Goal: Book appointment/travel/reservation

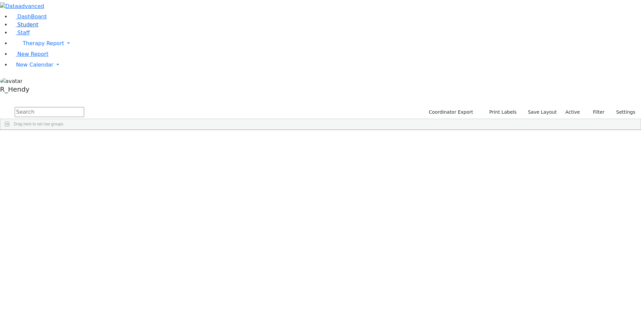
click at [25, 28] on span "Student" at bounding box center [27, 24] width 21 height 6
click at [33, 50] on link "New Calendar" at bounding box center [326, 43] width 631 height 13
click at [33, 81] on span "Calendar" at bounding box center [26, 78] width 24 height 6
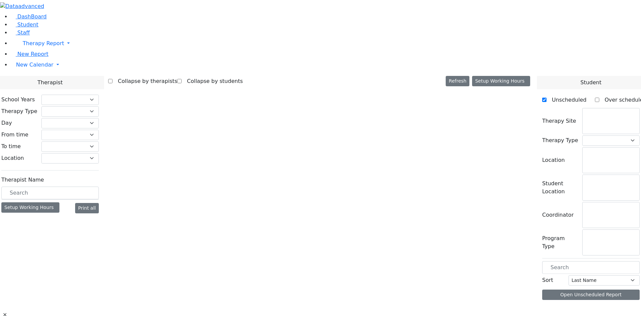
checkbox input "false"
select select "212"
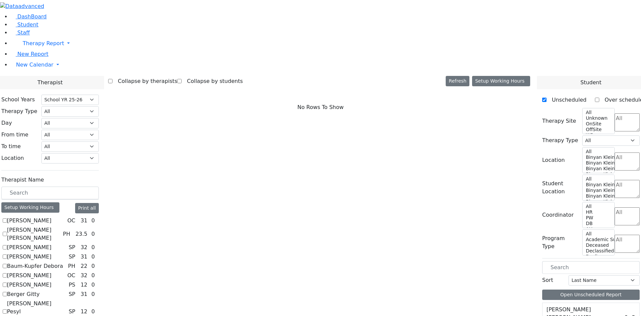
click at [51, 253] on label "[PERSON_NAME]" at bounding box center [29, 257] width 44 height 8
click at [7, 254] on input "[PERSON_NAME]" at bounding box center [5, 256] width 4 height 4
checkbox input "true"
select select "3"
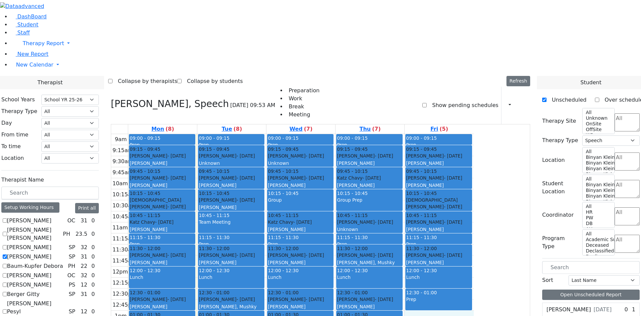
drag, startPoint x: 486, startPoint y: 230, endPoint x: 482, endPoint y: 241, distance: 11.4
click at [474, 245] on div "9am 9:15am 9:30am 9:45am 10am 10:15am 10:30am 10:45am 11am 11:15am 11:30am 11:4…" at bounding box center [292, 266] width 363 height 265
drag, startPoint x: 446, startPoint y: 249, endPoint x: 445, endPoint y: 264, distance: 15.0
click at [445, 266] on div "9am 9:15am 9:30am 9:45am 10am 10:15am 10:30am 10:45am 11am 11:15am 11:30am 11:4…" at bounding box center [292, 266] width 363 height 265
click at [397, 263] on div "9am 9:15am 9:30am 9:45am 10am 10:15am 10:30am 10:45am 11am 11:15am 11:30am 11:4…" at bounding box center [292, 266] width 363 height 265
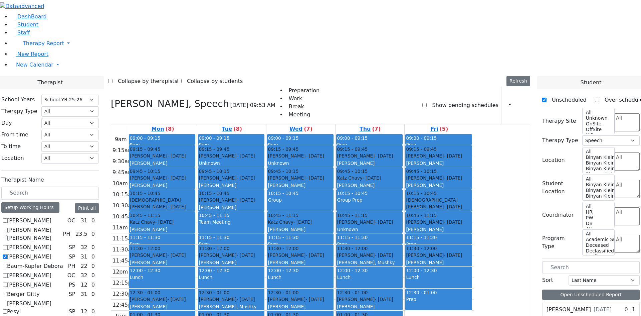
click at [300, 254] on div "9am 9:15am 9:30am 9:45am 10am 10:15am 10:30am 10:45am 11am 11:15am 11:30am 11:4…" at bounding box center [292, 266] width 363 height 265
click at [341, 248] on div "9am 9:15am 9:30am 9:45am 10am 10:15am 10:30am 10:45am 11am 11:15am 11:30am 11:4…" at bounding box center [292, 266] width 363 height 265
click at [230, 212] on span "10:45 - 11:15" at bounding box center [214, 214] width 31 height 5
click at [333, 218] on div "[PERSON_NAME] - [DATE] [PERSON_NAME]" at bounding box center [300, 225] width 65 height 14
click at [244, 124] on link "Tue (8)" at bounding box center [231, 128] width 23 height 9
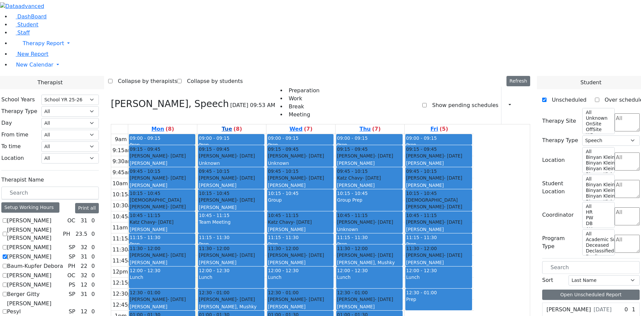
click at [242, 125] on label "(8)" at bounding box center [238, 129] width 9 height 8
click at [314, 124] on link "Wed (7)" at bounding box center [301, 128] width 26 height 9
click at [382, 124] on link "Thu (7)" at bounding box center [370, 128] width 24 height 9
drag, startPoint x: 308, startPoint y: 249, endPoint x: 309, endPoint y: 254, distance: 5.1
click at [309, 254] on div "9am 9:15am 9:30am 9:45am 10am 10:15am 10:30am 10:45am 11am 11:15am 11:30am 11:4…" at bounding box center [292, 266] width 363 height 265
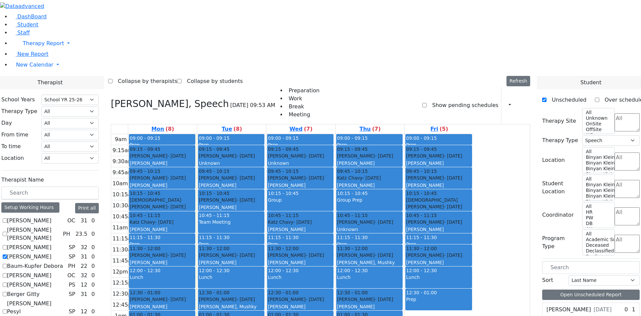
click at [359, 271] on div "9am 9:15am 9:30am 9:45am 10am 10:15am 10:30am 10:45am 11am 11:15am 11:30am 11:4…" at bounding box center [292, 266] width 363 height 265
click at [264, 296] on div "[PERSON_NAME] - [DATE] [PERSON_NAME], [GEOGRAPHIC_DATA]" at bounding box center [231, 303] width 65 height 14
drag, startPoint x: 439, startPoint y: 248, endPoint x: 439, endPoint y: 273, distance: 25.4
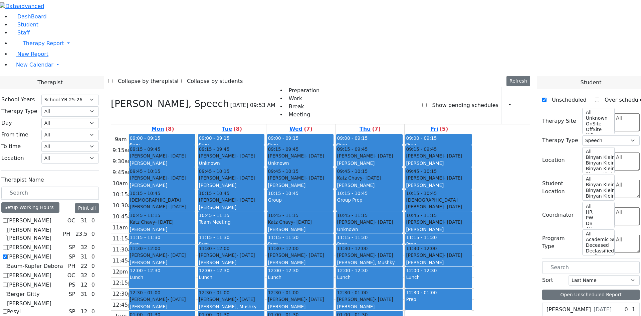
click at [439, 273] on div "9am 9:15am 9:30am 9:45am 10am 10:15am 10:30am 10:45am 11am 11:15am 11:30am 11:4…" at bounding box center [292, 266] width 363 height 265
click at [474, 231] on div "9am 9:15am 9:30am 9:45am 10am 10:15am 10:30am 10:45am 11am 11:15am 11:30am 11:4…" at bounding box center [292, 266] width 363 height 265
drag, startPoint x: 475, startPoint y: 223, endPoint x: 478, endPoint y: 235, distance: 12.6
click at [474, 235] on div "9am 9:15am 9:30am 9:45am 10am 10:15am 10:30am 10:45am 11am 11:15am 11:30am 11:4…" at bounding box center [292, 266] width 363 height 265
drag, startPoint x: 431, startPoint y: 261, endPoint x: 431, endPoint y: 249, distance: 12.0
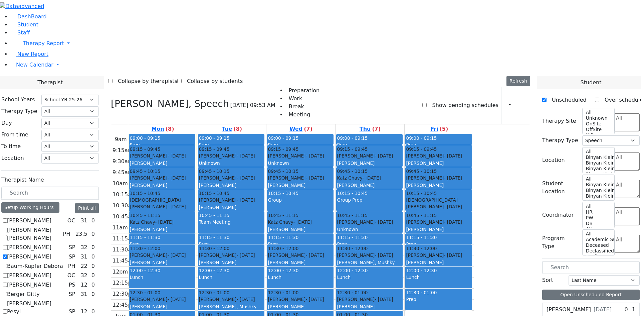
click at [431, 245] on div "9am 9:15am 9:30am 9:45am 10am 10:15am 10:30am 10:45am 11am 11:15am 11:30am 11:4…" at bounding box center [292, 266] width 363 height 265
drag, startPoint x: 374, startPoint y: 256, endPoint x: 380, endPoint y: 239, distance: 18.0
click at [380, 239] on div "9am 9:15am 9:30am 9:45am 10am 10:15am 10:30am 10:45am 11am 11:15am 11:30am 11:4…" at bounding box center [292, 266] width 363 height 265
click at [413, 253] on div "9am 9:15am 9:30am 9:45am 10am 10:15am 10:30am 10:45am 11am 11:15am 11:30am 11:4…" at bounding box center [292, 266] width 363 height 265
click at [414, 249] on div "9am 9:15am 9:30am 9:45am 10am 10:15am 10:30am 10:45am 11am 11:15am 11:30am 11:4…" at bounding box center [292, 266] width 363 height 265
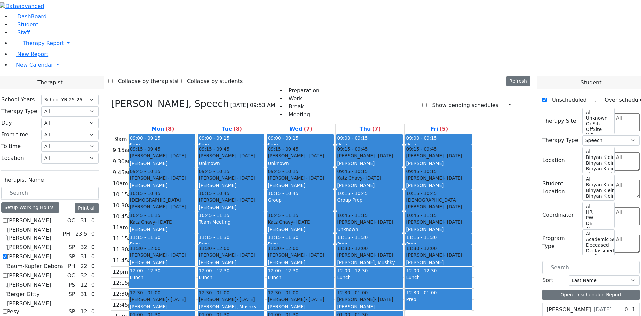
drag, startPoint x: 411, startPoint y: 267, endPoint x: 411, endPoint y: 273, distance: 6.7
click at [411, 275] on div "9am 9:15am 9:30am 9:45am 10am 10:15am 10:30am 10:45am 11am 11:15am 11:30am 11:4…" at bounding box center [292, 266] width 363 height 265
drag, startPoint x: 391, startPoint y: 280, endPoint x: 390, endPoint y: 272, distance: 7.4
click at [390, 278] on div "9am 9:15am 9:30am 9:45am 10am 10:15am 10:30am 10:45am 11am 11:15am 11:30am 11:4…" at bounding box center [292, 266] width 363 height 265
click at [390, 272] on div "9am 9:15am 9:30am 9:45am 10am 10:15am 10:30am 10:45am 11am 11:15am 11:30am 11:4…" at bounding box center [292, 266] width 363 height 265
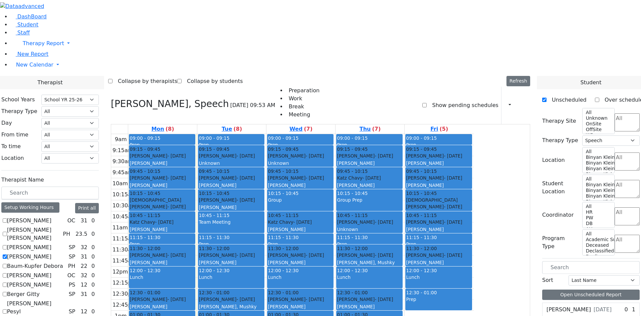
click at [372, 260] on div "9am 9:15am 9:30am 9:45am 10am 10:15am 10:30am 10:45am 11am 11:15am 11:30am 11:4…" at bounding box center [292, 266] width 363 height 265
click at [430, 271] on div "9am 9:15am 9:30am 9:45am 10am 10:15am 10:30am 10:45am 11am 11:15am 11:30am 11:4…" at bounding box center [292, 266] width 363 height 265
drag, startPoint x: 488, startPoint y: 225, endPoint x: 374, endPoint y: 267, distance: 121.8
click at [374, 267] on div "9am 9:15am 9:30am 9:45am 10am 10:15am 10:30am 10:45am 11am 11:15am 11:30am 11:4…" at bounding box center [292, 266] width 363 height 265
click at [372, 256] on div "9am 9:15am 9:30am 9:45am 10am 10:15am 10:30am 10:45am 11am 11:15am 11:30am 11:4…" at bounding box center [292, 266] width 363 height 265
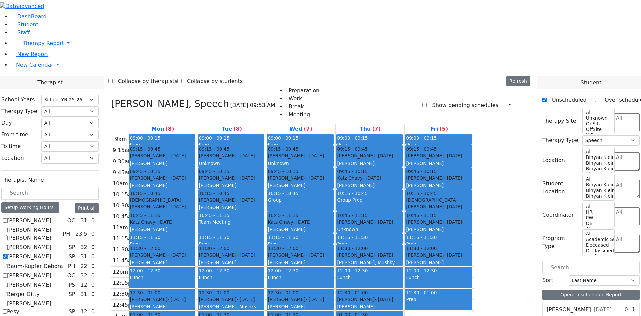
click at [375, 249] on div "9am 9:15am 9:30am 9:45am 10am 10:15am 10:30am 10:45am 11am 11:15am 11:30am 11:4…" at bounding box center [292, 266] width 363 height 265
drag, startPoint x: 304, startPoint y: 262, endPoint x: 334, endPoint y: 279, distance: 34.4
click at [374, 274] on div "9am 9:15am 9:30am 9:45am 10am 10:15am 10:30am 10:45am 11am 11:15am 11:30am 11:4…" at bounding box center [292, 266] width 363 height 265
click at [422, 261] on div "9am 9:15am 9:30am 9:45am 10am 10:15am 10:30am 10:45am 11am 11:15am 11:30am 11:4…" at bounding box center [292, 266] width 363 height 265
drag, startPoint x: 500, startPoint y: 225, endPoint x: 474, endPoint y: 252, distance: 37.8
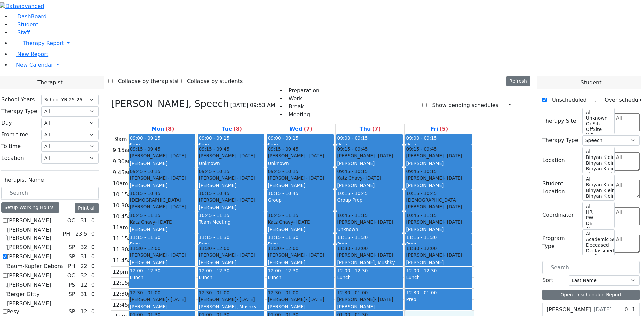
click at [474, 252] on div "9am 9:15am 9:30am 9:45am 10am 10:15am 10:30am 10:45am 11am 11:15am 11:30am 11:4…" at bounding box center [292, 266] width 363 height 265
click at [439, 271] on div "9am 9:15am 9:30am 9:45am 10am 10:15am 10:30am 10:45am 11am 11:15am 11:30am 11:4…" at bounding box center [292, 266] width 363 height 265
click at [391, 269] on div "9am 9:15am 9:30am 9:45am 10am 10:15am 10:30am 10:45am 11am 11:15am 11:30am 11:4…" at bounding box center [292, 266] width 363 height 265
click at [384, 257] on div "9am 9:15am 9:30am 9:45am 10am 10:15am 10:30am 10:45am 11am 11:15am 11:30am 11:4…" at bounding box center [292, 266] width 363 height 265
drag, startPoint x: 289, startPoint y: 248, endPoint x: 295, endPoint y: 256, distance: 9.6
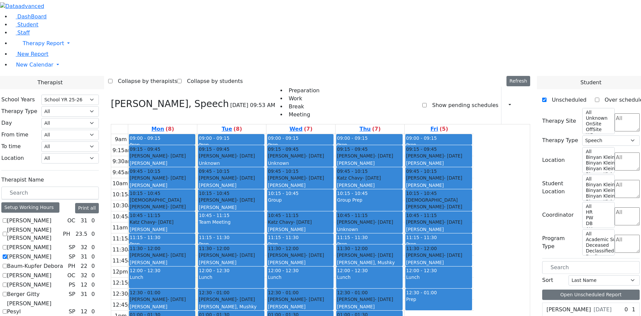
click at [295, 256] on div "9am 9:15am 9:30am 9:45am 10am 10:15am 10:30am 10:45am 11am 11:15am 11:30am 11:4…" at bounding box center [292, 266] width 363 height 265
click at [349, 253] on div "9am 9:15am 9:30am 9:45am 10am 10:15am 10:30am 10:45am 11am 11:15am 11:30am 11:4…" at bounding box center [292, 266] width 363 height 265
click at [350, 246] on div "9am 9:15am 9:30am 9:45am 10am 10:15am 10:30am 10:45am 11am 11:15am 11:30am 11:4…" at bounding box center [292, 266] width 363 height 265
click at [266, 134] on div "09:00 - 09:15 Prep 09:15 - 09:45 [PERSON_NAME] - [DATE] Unknown 09:45 - 10:15 […" at bounding box center [231, 266] width 69 height 265
drag, startPoint x: 278, startPoint y: 246, endPoint x: 320, endPoint y: 253, distance: 42.7
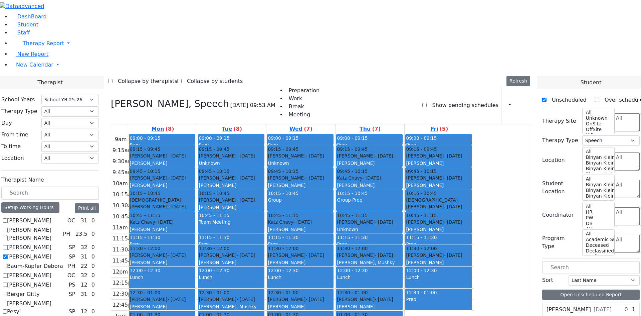
click at [318, 253] on div "9am 9:15am 9:30am 9:45am 10am 10:15am 10:30am 10:45am 11am 11:15am 11:30am 11:4…" at bounding box center [292, 266] width 363 height 265
drag, startPoint x: 352, startPoint y: 253, endPoint x: 403, endPoint y: 247, distance: 51.1
click at [408, 247] on div "9am 9:15am 9:30am 9:45am 10am 10:15am 10:30am 10:45am 11am 11:15am 11:30am 11:4…" at bounding box center [292, 266] width 363 height 265
click at [412, 253] on div "9am 9:15am 9:30am 9:45am 10am 10:15am 10:30am 10:45am 11am 11:15am 11:30am 11:4…" at bounding box center [292, 266] width 363 height 265
click at [355, 268] on div "9am 9:15am 9:30am 9:45am 10am 10:15am 10:30am 10:45am 11am 11:15am 11:30am 11:4…" at bounding box center [292, 266] width 363 height 265
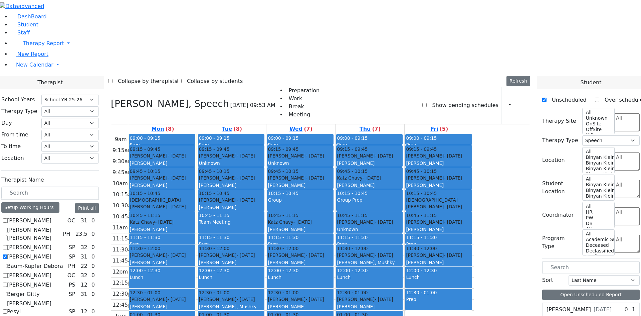
drag, startPoint x: 296, startPoint y: 249, endPoint x: 289, endPoint y: 248, distance: 6.8
click at [289, 248] on div "9am 9:15am 9:30am 9:45am 10am 10:15am 10:30am 10:45am 11am 11:15am 11:30am 11:4…" at bounding box center [292, 266] width 363 height 265
click at [359, 251] on div "9am 9:15am 9:30am 9:45am 10am 10:15am 10:30am 10:45am 11am 11:15am 11:30am 11:4…" at bounding box center [292, 266] width 363 height 265
click at [360, 261] on div "9am 9:15am 9:30am 9:45am 10am 10:15am 10:30am 10:45am 11am 11:15am 11:30am 11:4…" at bounding box center [292, 266] width 363 height 265
click at [359, 269] on div "9am 9:15am 9:30am 9:45am 10am 10:15am 10:30am 10:45am 11am 11:15am 11:30am 11:4…" at bounding box center [292, 266] width 363 height 265
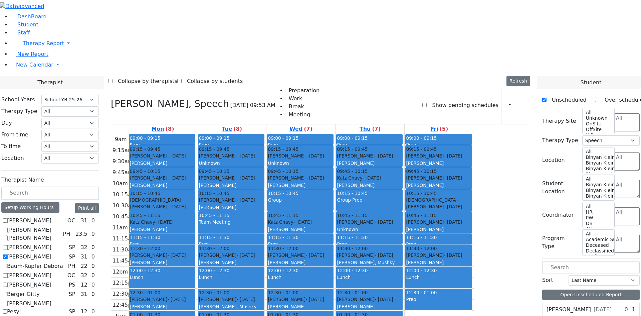
click at [354, 277] on div "9am 9:15am 9:30am 9:45am 10am 10:15am 10:30am 10:45am 11am 11:15am 11:30am 11:4…" at bounding box center [292, 266] width 363 height 265
click at [51, 253] on label "[PERSON_NAME]" at bounding box center [29, 257] width 44 height 8
click at [7, 254] on input "[PERSON_NAME]" at bounding box center [5, 256] width 4 height 4
checkbox input "false"
select select
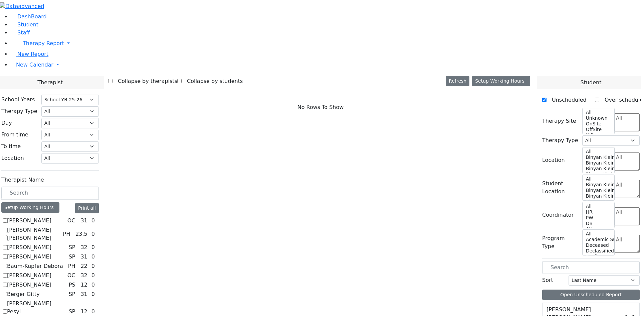
scroll to position [167, 0]
checkbox input "true"
select select "1"
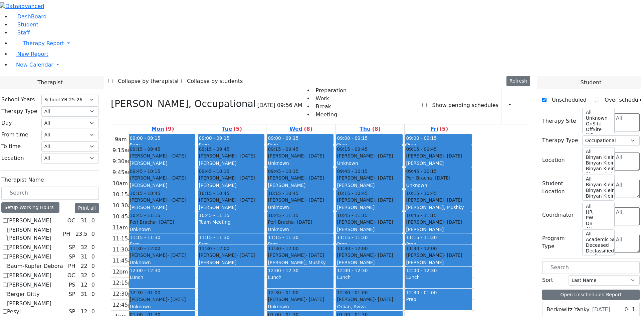
click at [264, 218] on div "Team Meeting" at bounding box center [231, 225] width 65 height 14
click at [375, 275] on div "9am 9:15am 9:30am 9:45am 10am 10:15am 10:30am 10:45am 11am 11:15am 11:30am 11:4…" at bounding box center [292, 266] width 363 height 265
click at [366, 272] on div "9am 9:15am 9:30am 9:45am 10am 10:15am 10:30am 10:45am 11am 11:15am 11:30am 11:4…" at bounding box center [292, 266] width 363 height 265
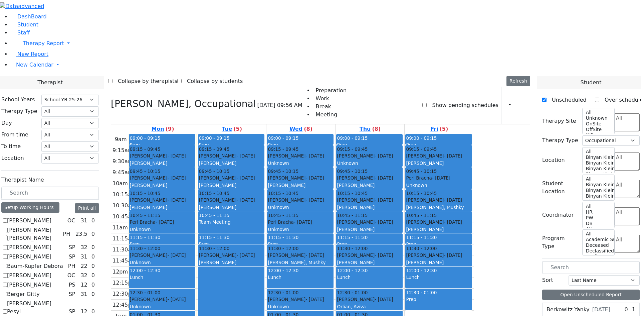
checkbox input "true"
